Goal: Transaction & Acquisition: Obtain resource

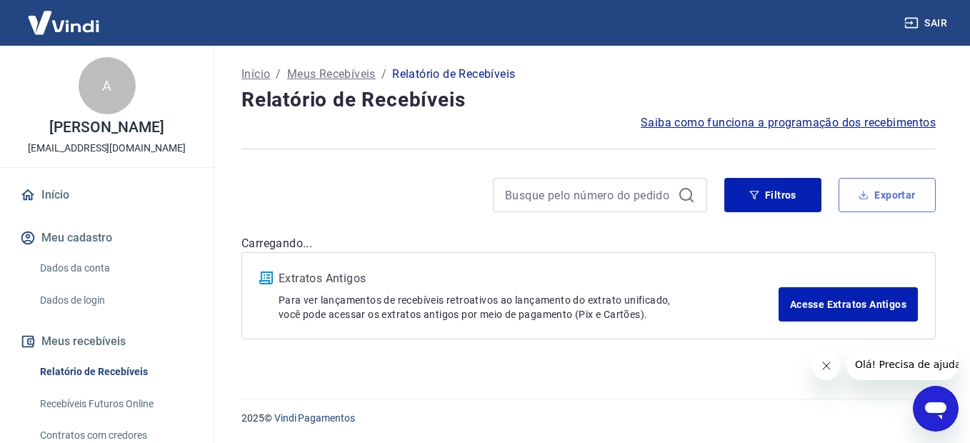
click at [884, 195] on button "Exportar" at bounding box center [887, 195] width 97 height 34
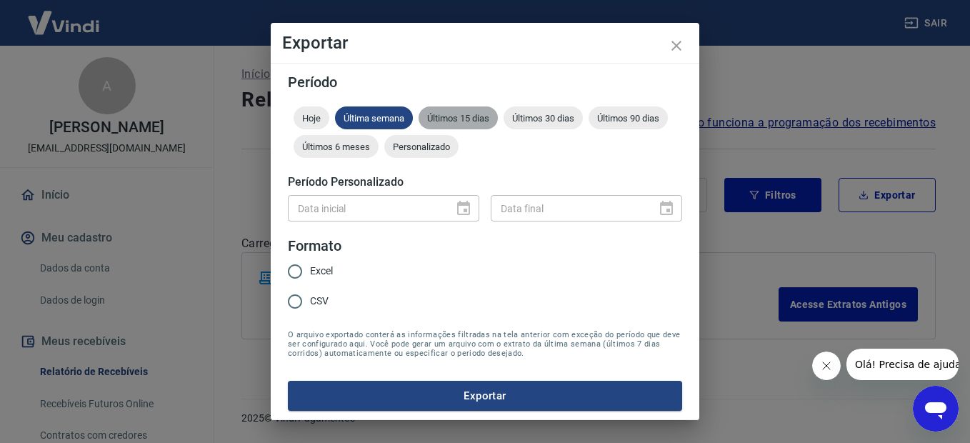
click at [458, 118] on span "Últimos 15 dias" at bounding box center [458, 118] width 79 height 11
click at [292, 306] on input "CSV" at bounding box center [295, 301] width 30 height 30
radio input "true"
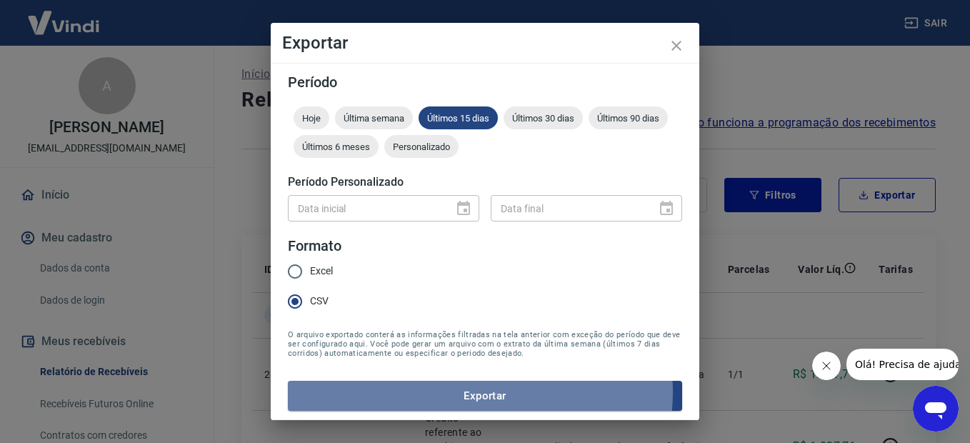
click at [464, 394] on button "Exportar" at bounding box center [485, 396] width 394 height 30
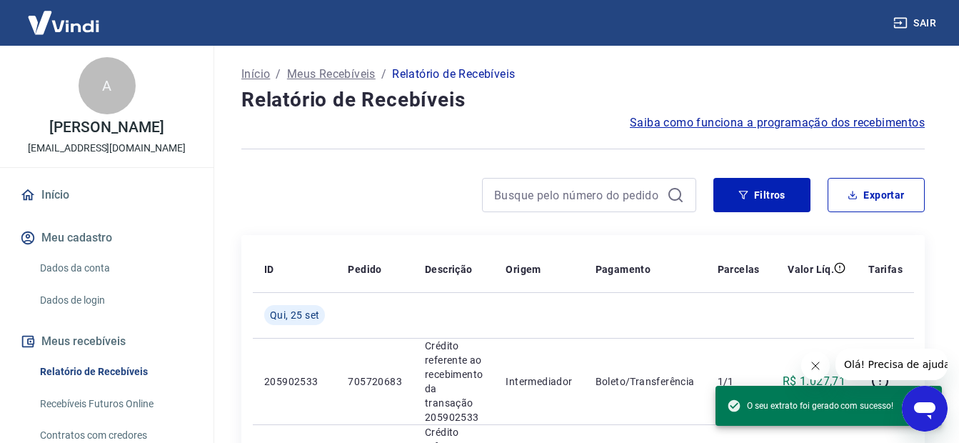
click at [301, 193] on div at bounding box center [468, 195] width 455 height 34
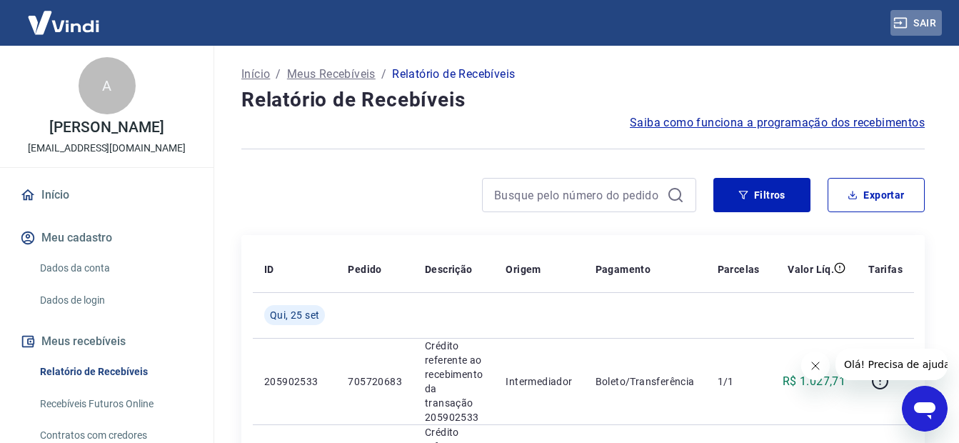
click at [926, 24] on button "Sair" at bounding box center [916, 23] width 51 height 26
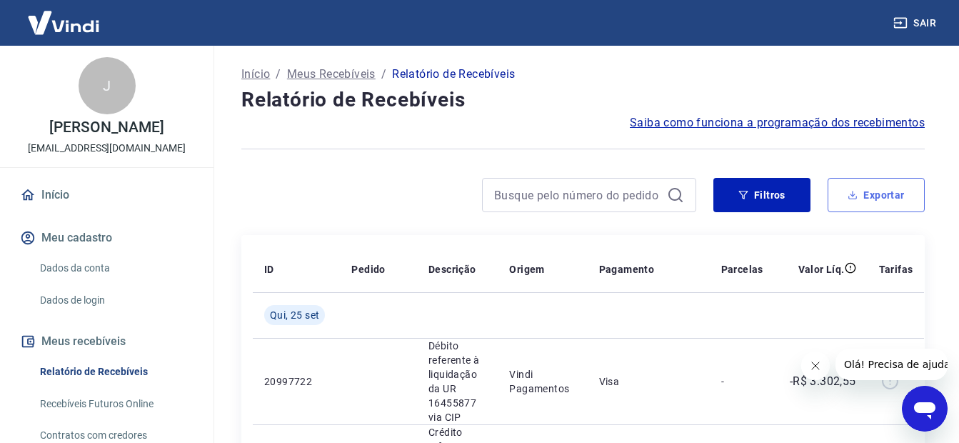
click at [895, 194] on button "Exportar" at bounding box center [876, 195] width 97 height 34
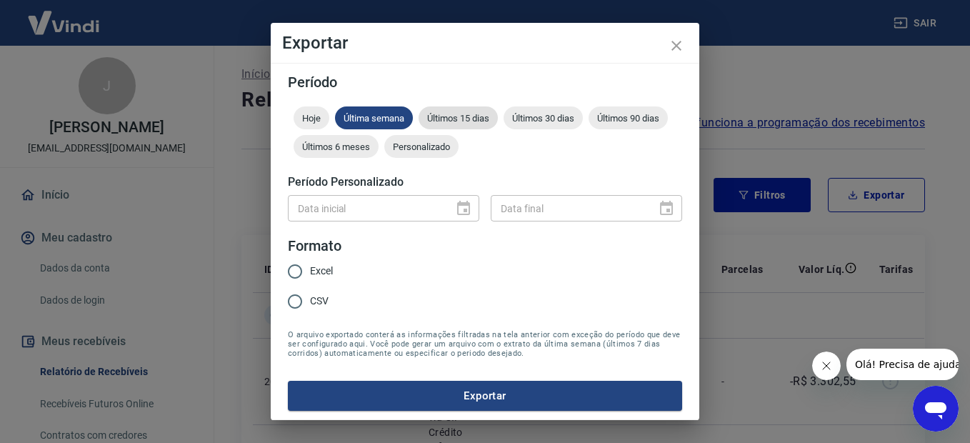
drag, startPoint x: 469, startPoint y: 115, endPoint x: 460, endPoint y: 124, distance: 12.6
click at [468, 115] on span "Últimos 15 dias" at bounding box center [458, 118] width 79 height 11
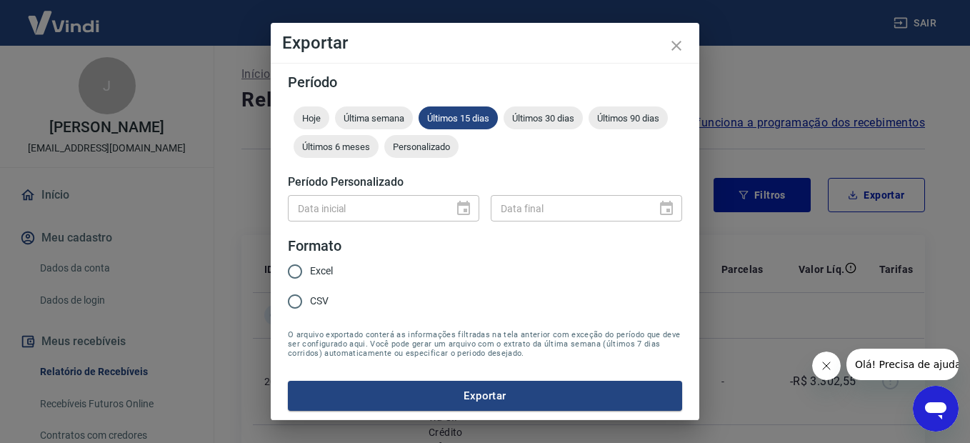
click at [296, 302] on input "CSV" at bounding box center [295, 301] width 30 height 30
radio input "true"
drag, startPoint x: 476, startPoint y: 398, endPoint x: 486, endPoint y: 395, distance: 10.4
click at [479, 398] on button "Exportar" at bounding box center [485, 396] width 394 height 30
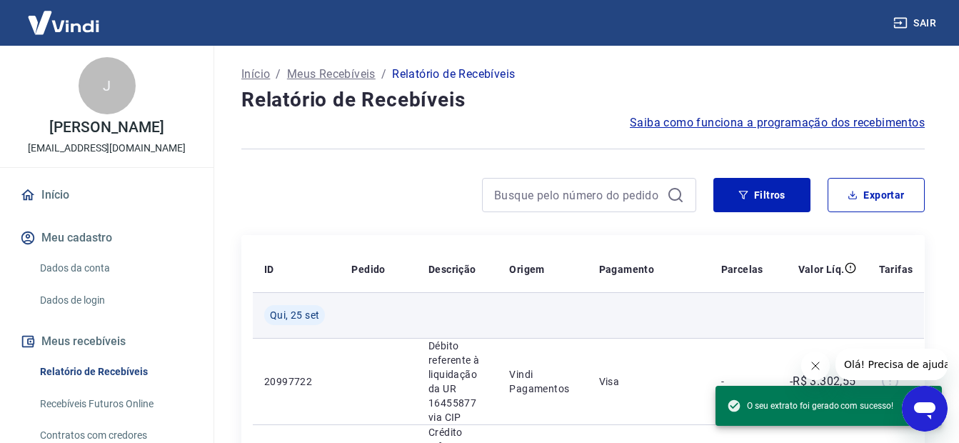
drag, startPoint x: 519, startPoint y: 306, endPoint x: 345, endPoint y: 302, distance: 174.3
click at [519, 306] on td at bounding box center [542, 315] width 89 height 46
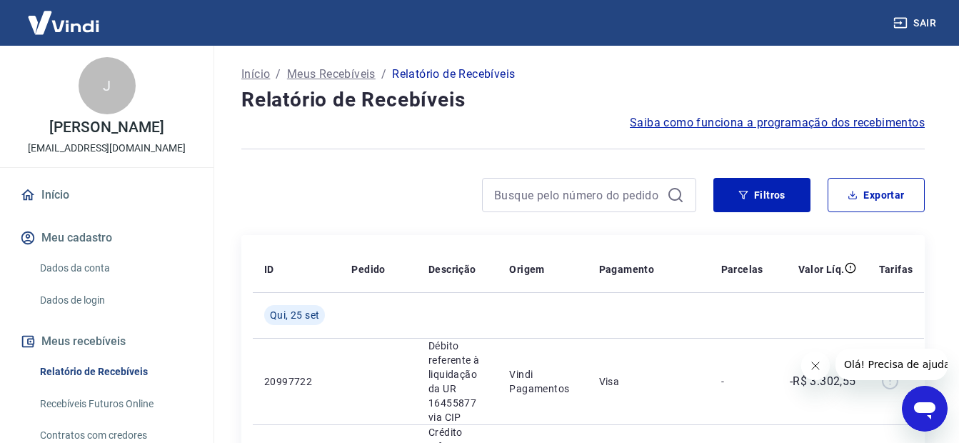
click at [56, 211] on link "Início" at bounding box center [106, 194] width 179 height 31
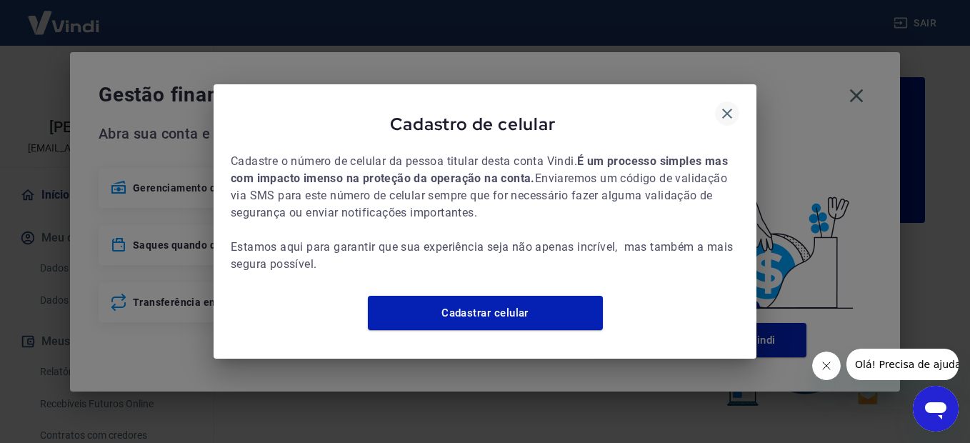
click at [728, 109] on icon "button" at bounding box center [727, 114] width 10 height 10
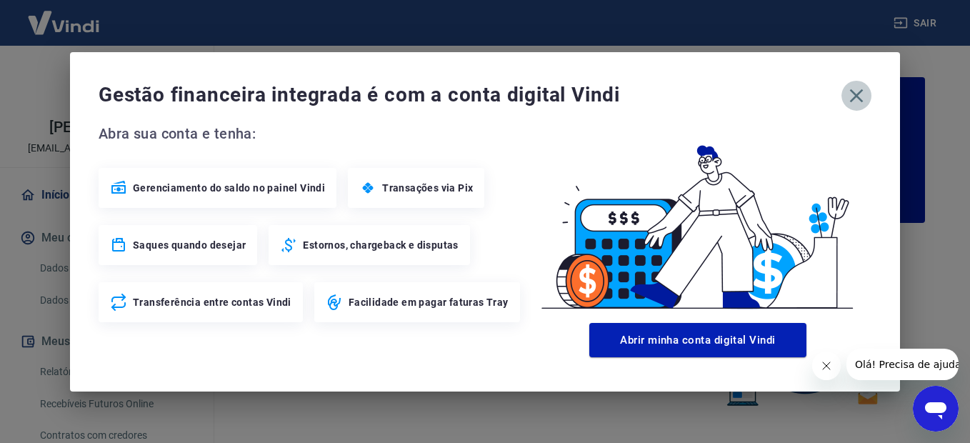
click at [862, 96] on icon "button" at bounding box center [856, 95] width 23 height 23
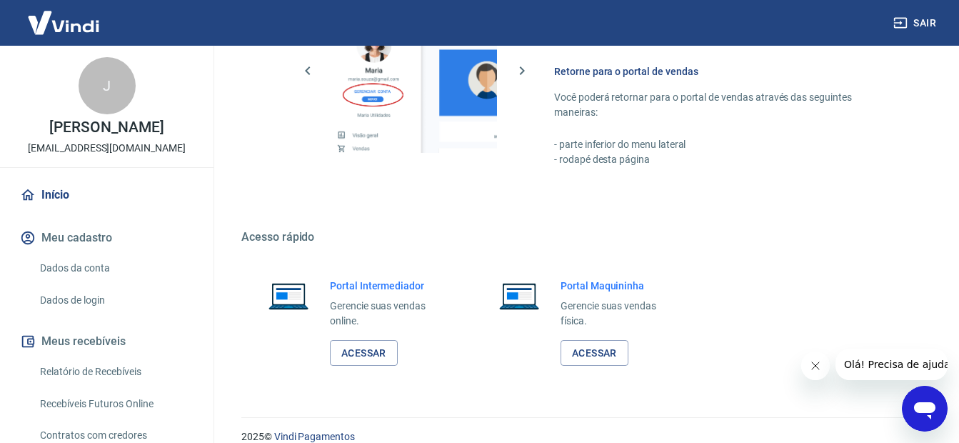
scroll to position [877, 0]
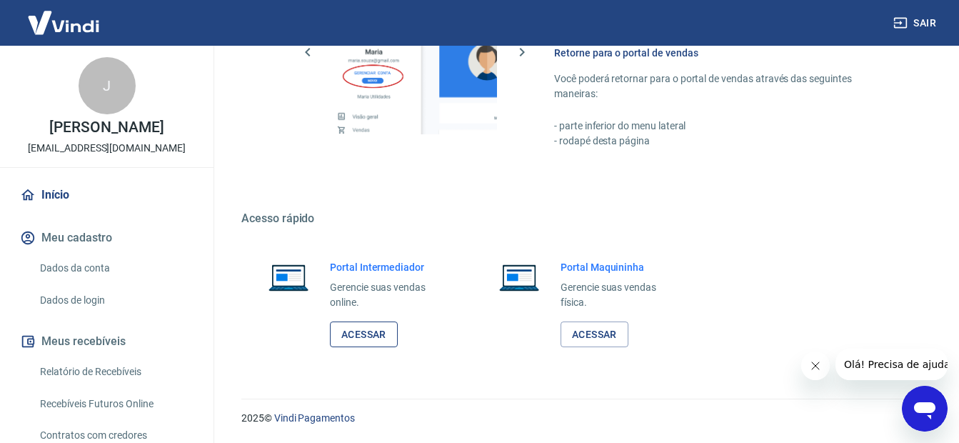
click at [364, 331] on link "Acessar" at bounding box center [364, 334] width 68 height 26
